Goal: Find specific page/section: Find specific page/section

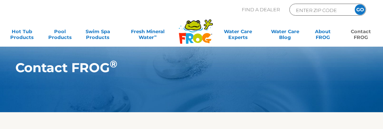
click at [355, 4] on input "GO" at bounding box center [360, 9] width 11 height 11
type input "rate"
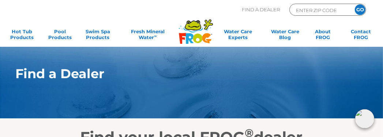
click at [360, 10] on input "GO" at bounding box center [360, 9] width 11 height 11
